Goal: Transaction & Acquisition: Purchase product/service

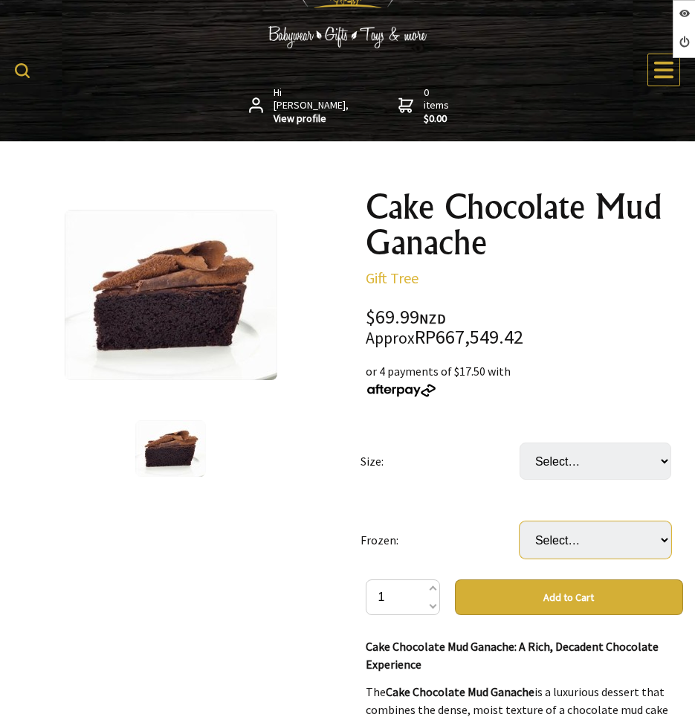
click at [609, 541] on select "Select… Only available in [GEOGRAPHIC_DATA]" at bounding box center [596, 539] width 152 height 37
select select "Only available in [GEOGRAPHIC_DATA]"
click at [520, 521] on select "Select… Only available in [GEOGRAPHIC_DATA]" at bounding box center [596, 539] width 152 height 37
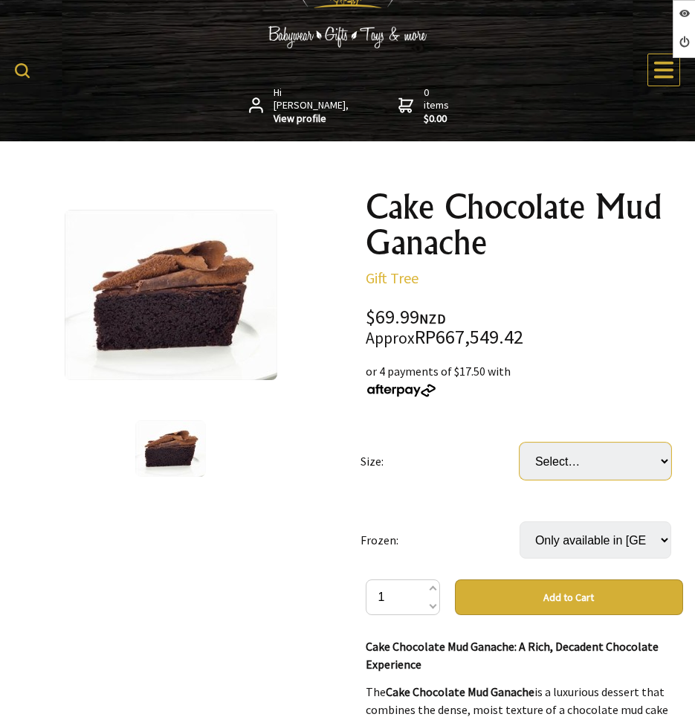
drag, startPoint x: 605, startPoint y: 441, endPoint x: 609, endPoint y: 461, distance: 20.4
click at [609, 461] on select "Select… Each (25CM) Carton (6 Each) (+ $349.95)" at bounding box center [596, 461] width 152 height 37
select select "Carton (6 Each)"
click at [520, 443] on select "Select… Each (25CM) Carton (6 Each) (+ $349.95)" at bounding box center [596, 461] width 152 height 37
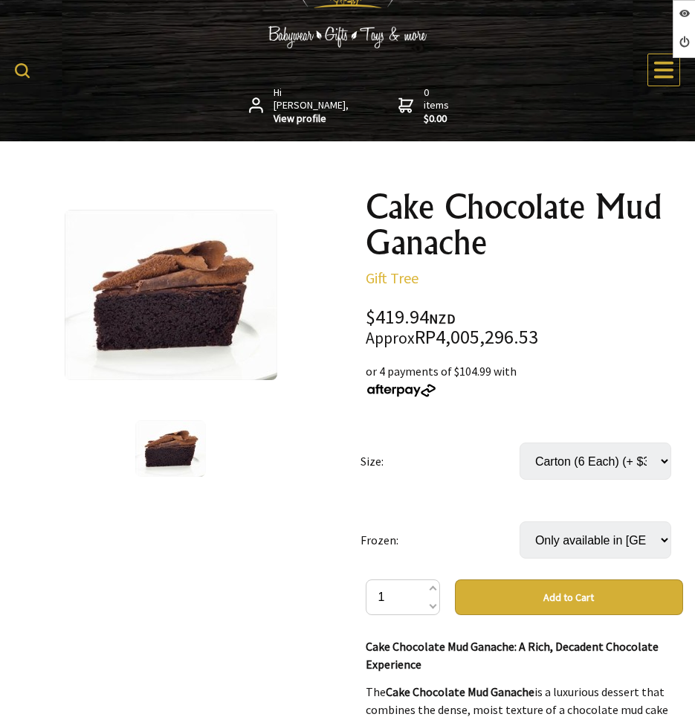
scroll to position [149, 0]
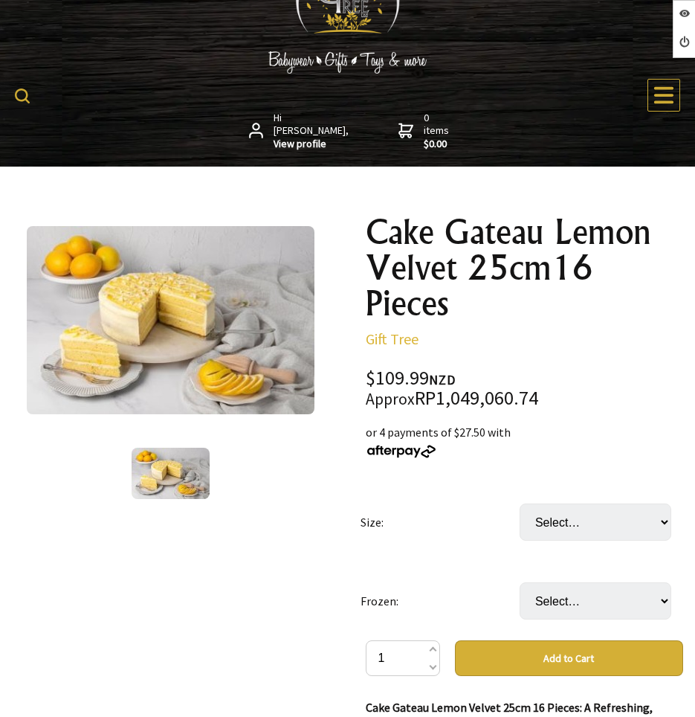
scroll to position [74, 0]
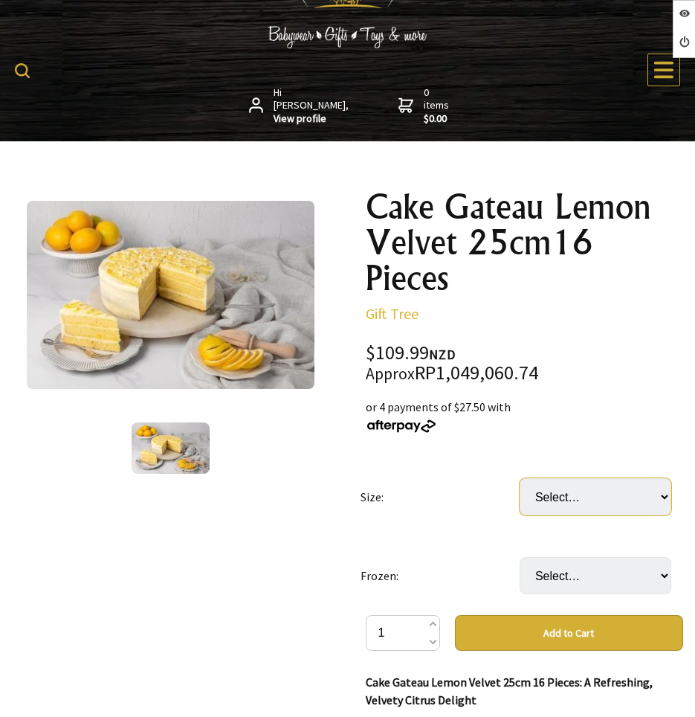
click at [611, 504] on select "Select… Each (1.97KG) Carton (4 Each) (+ $329.97)" at bounding box center [596, 496] width 152 height 37
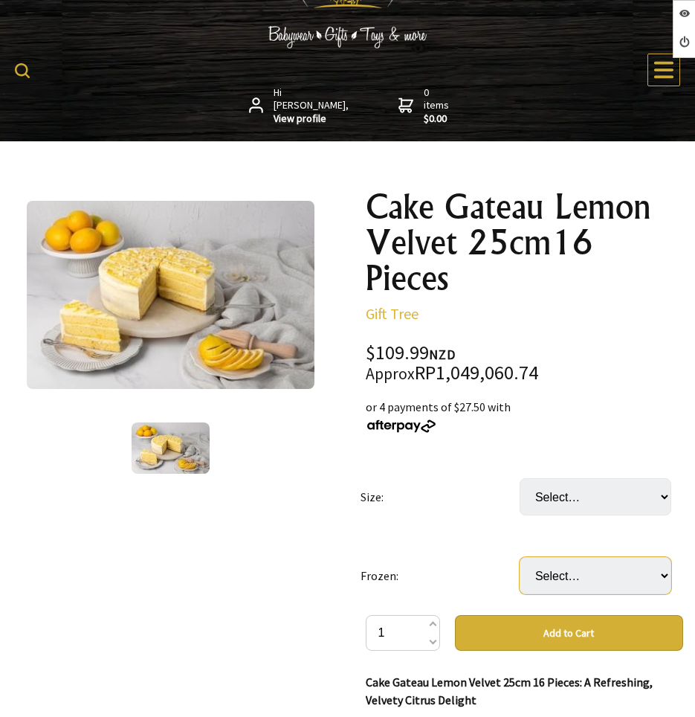
click at [559, 584] on select "Select… Only available in [GEOGRAPHIC_DATA]" at bounding box center [596, 575] width 152 height 37
